Goal: Task Accomplishment & Management: Use online tool/utility

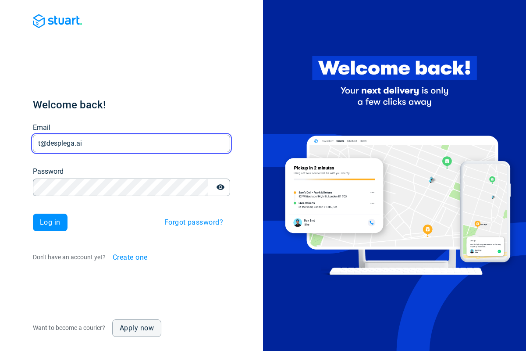
type input "t@desplega.ai"
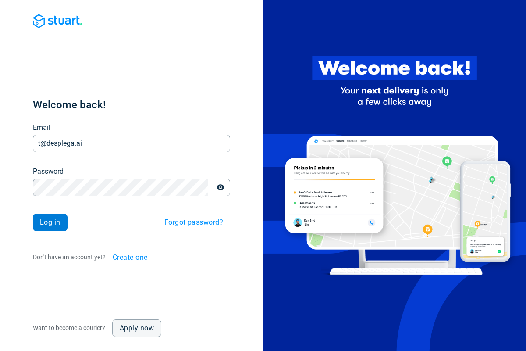
click at [50, 222] on span "Log in" at bounding box center [50, 222] width 21 height 7
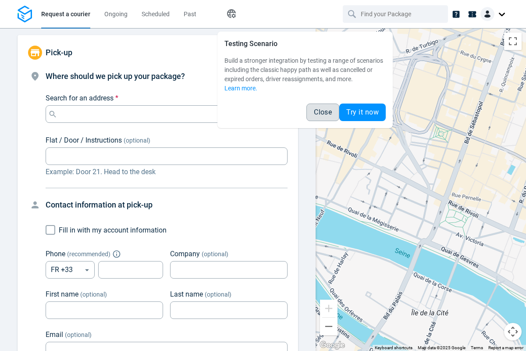
click at [323, 112] on span "Close" at bounding box center [323, 112] width 18 height 7
